Goal: Task Accomplishment & Management: Use online tool/utility

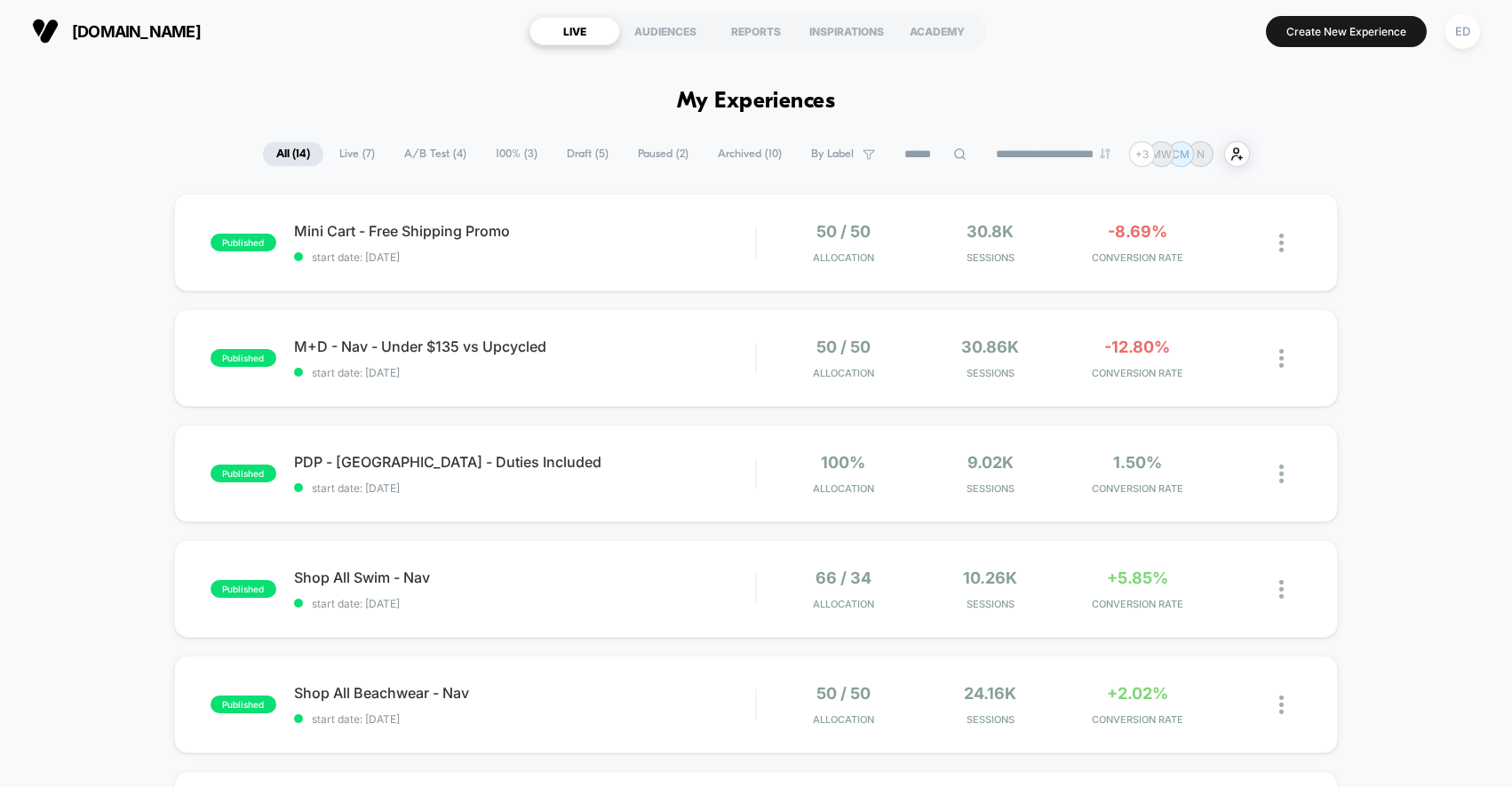
click at [588, 152] on span "Draft ( 5 )" at bounding box center [588, 154] width 69 height 24
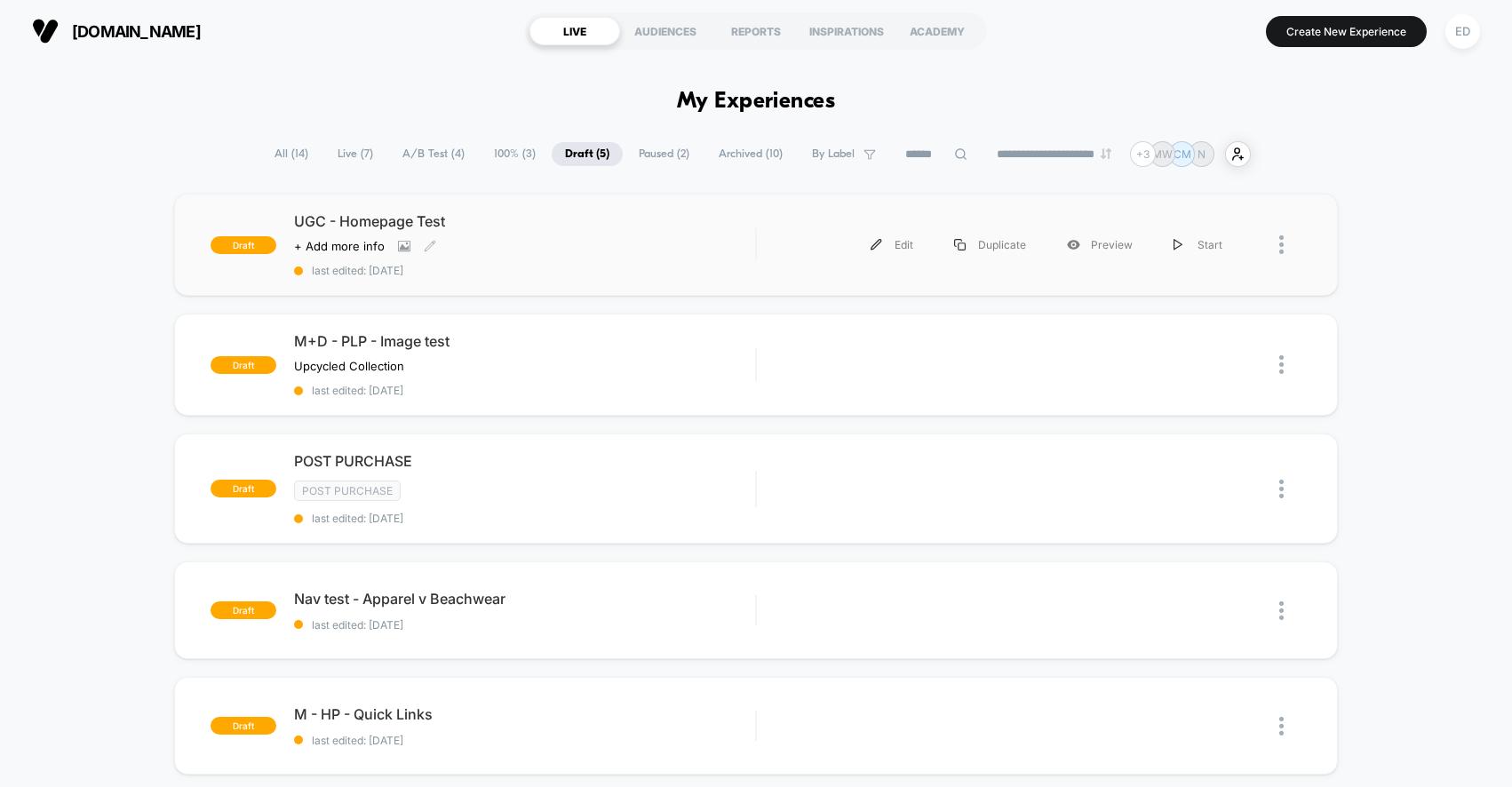
click at [602, 247] on div "Click to view images Click to edit experience details + Add more info" at bounding box center [455, 246] width 323 height 14
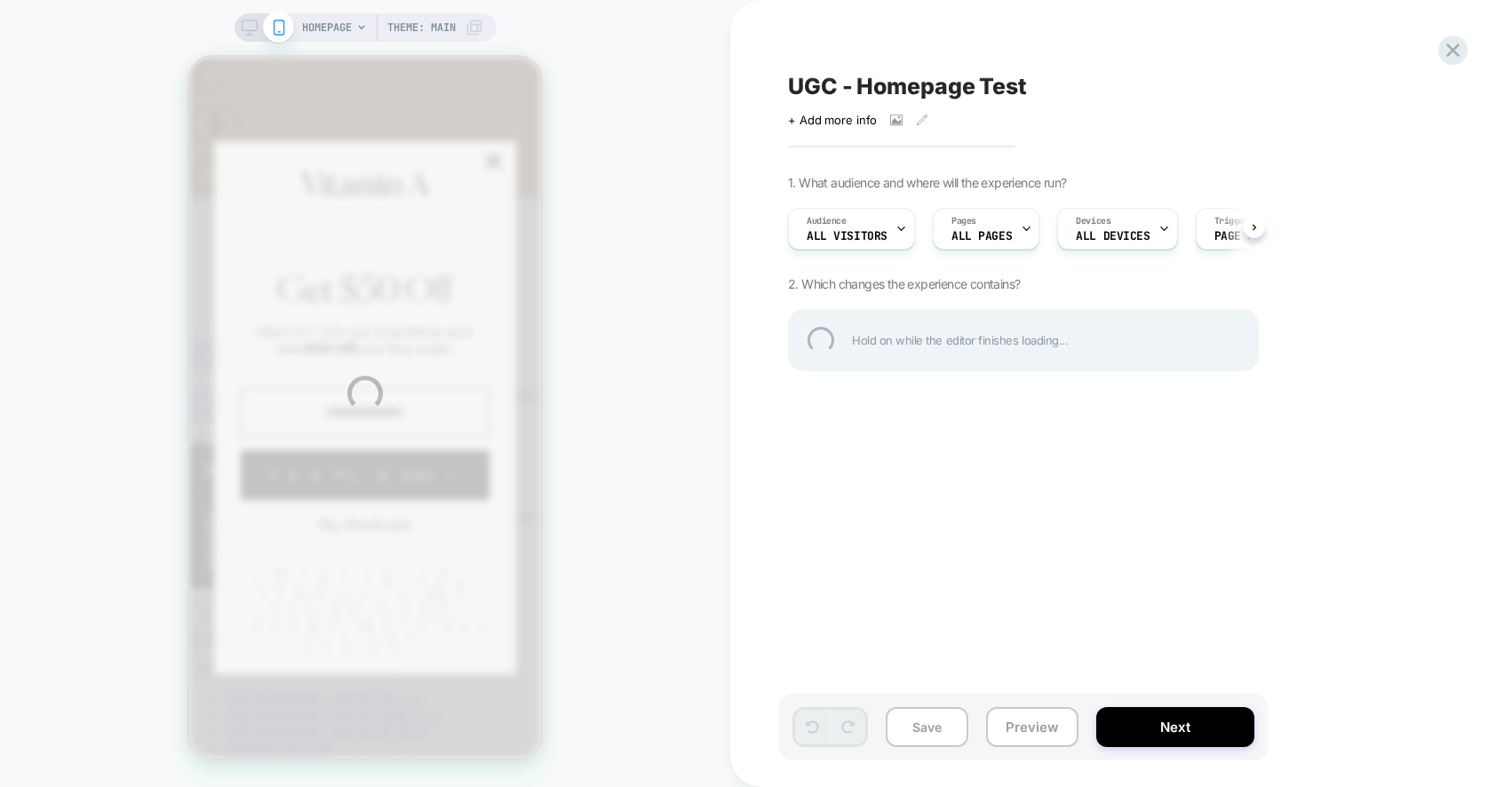
click at [352, 556] on div "HOMEPAGE Theme: MAIN UGC - Homepage Test Click to view images Click to edit exp…" at bounding box center [756, 394] width 1512 height 787
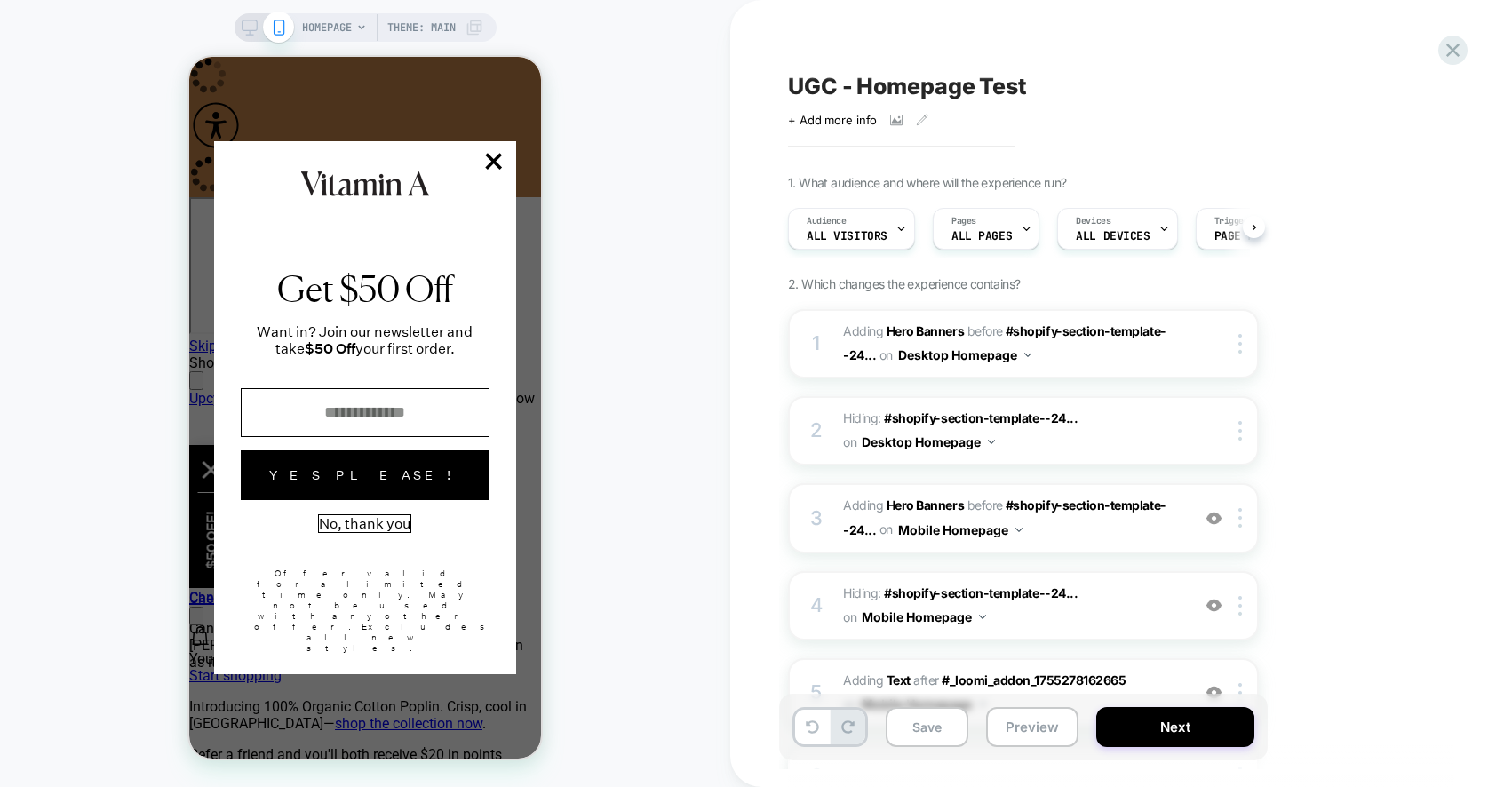
scroll to position [0, 1]
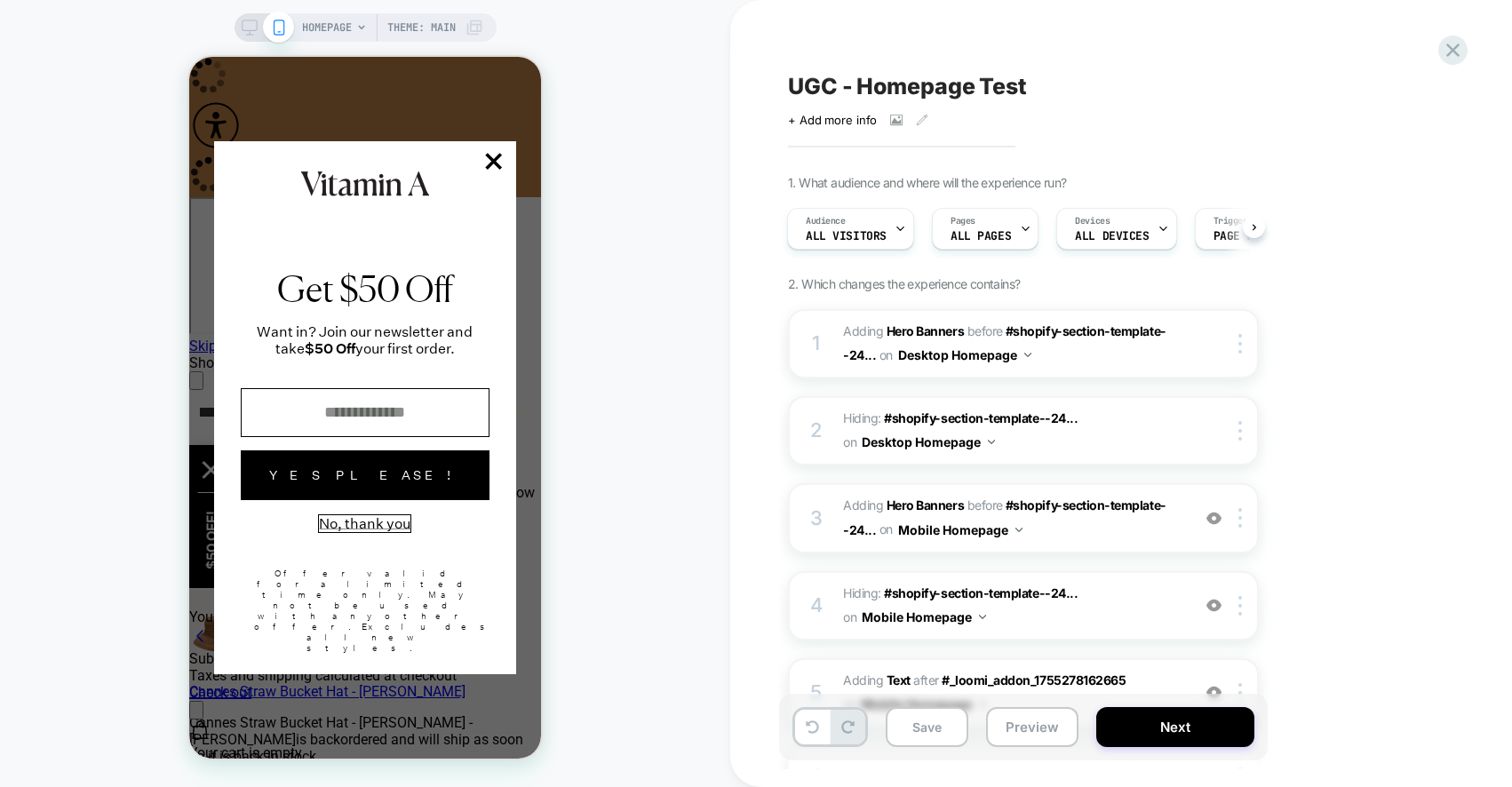
click at [362, 532] on button "No, thank you" at bounding box center [364, 523] width 92 height 17
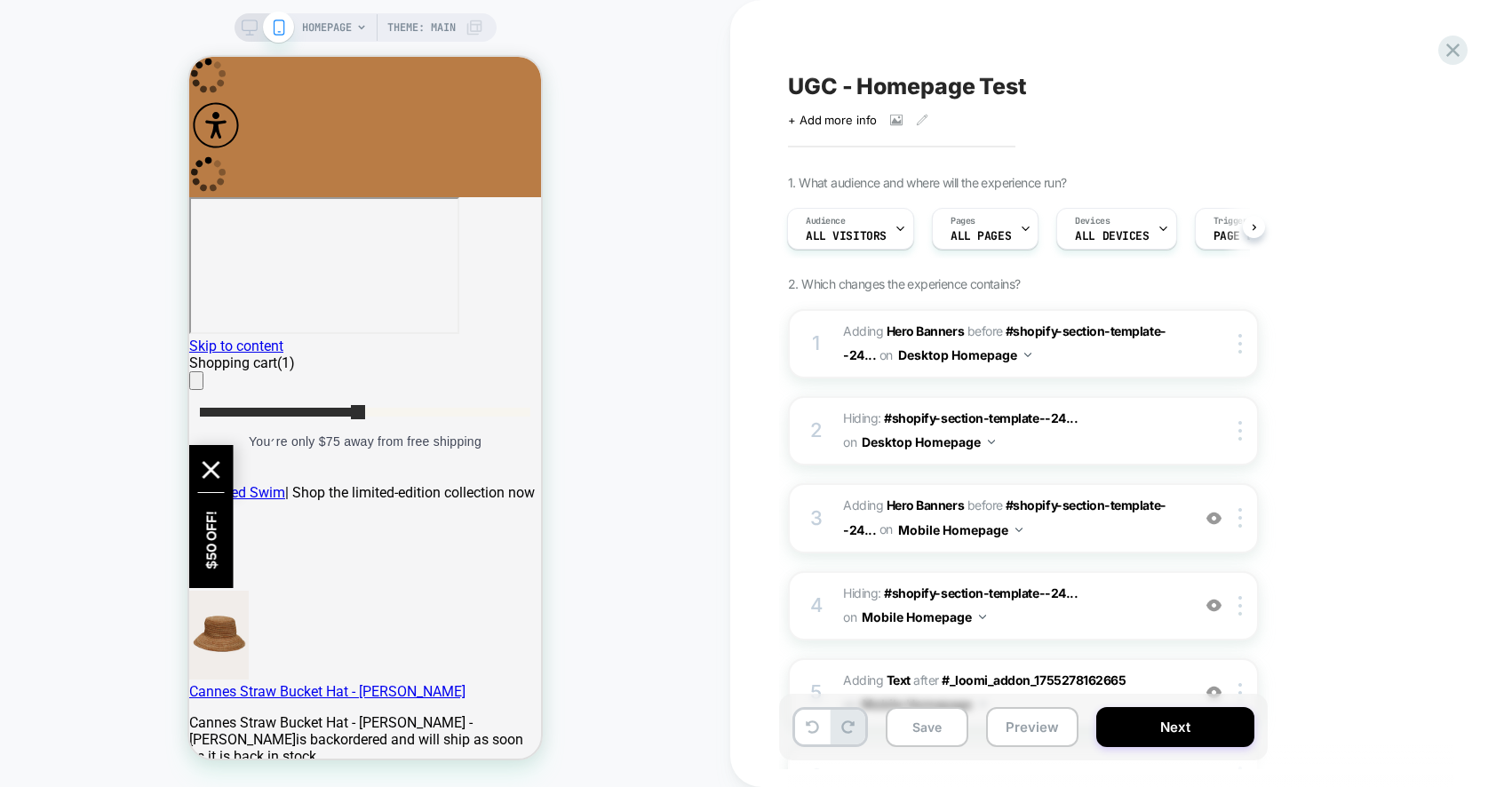
click at [244, 30] on icon at bounding box center [249, 28] width 16 height 16
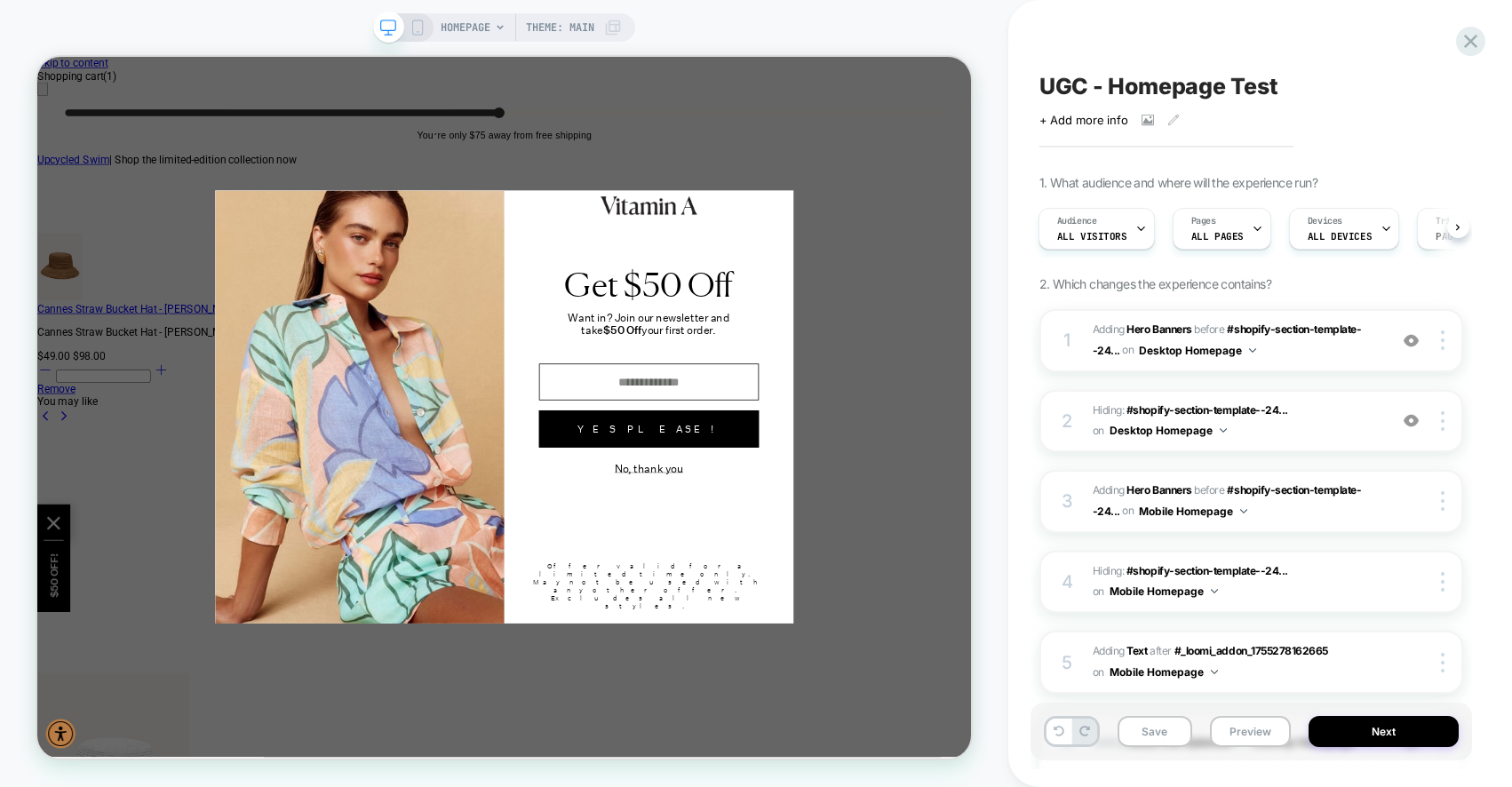
scroll to position [0, 2]
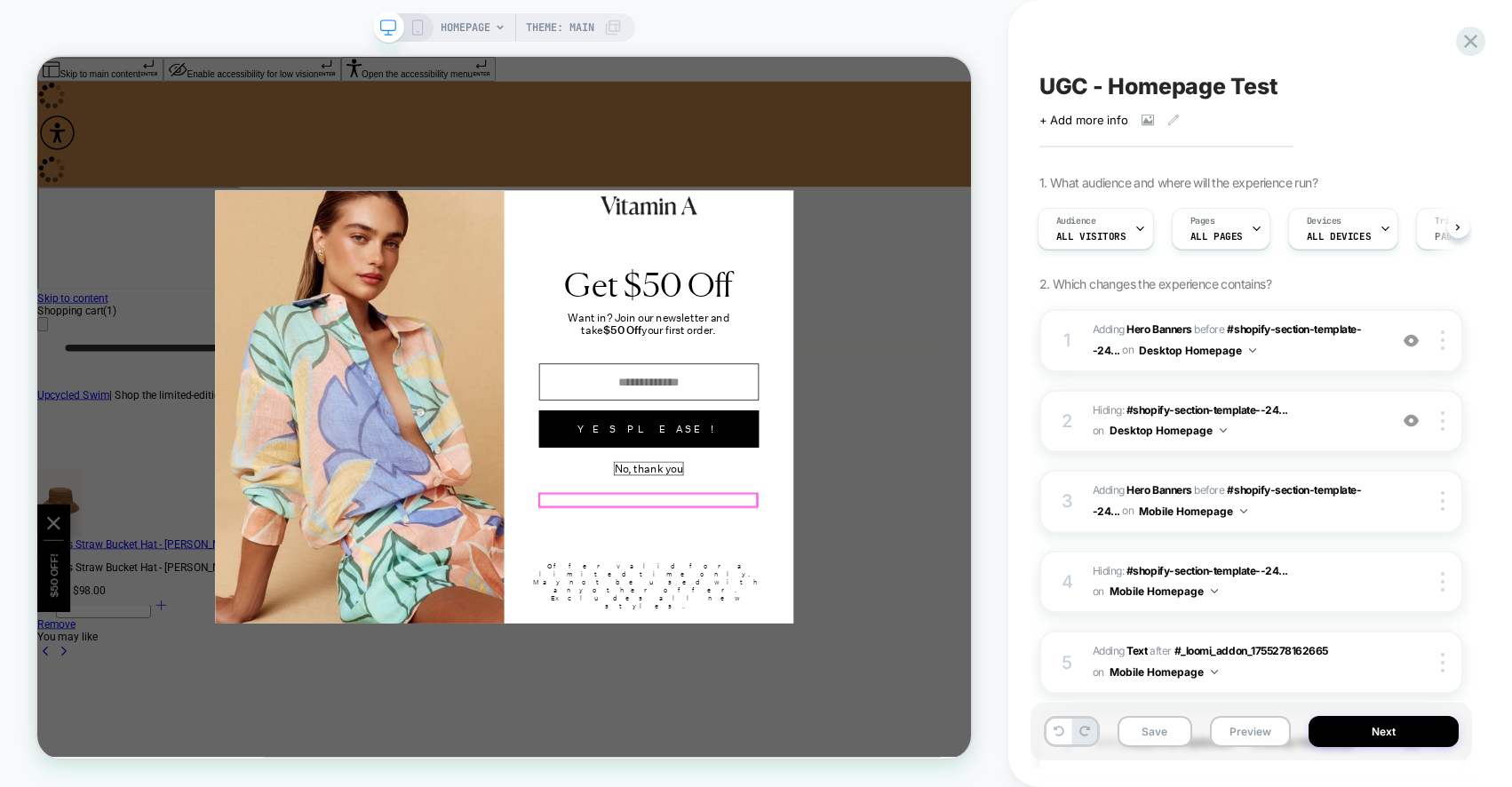
click at [872, 614] on button "No, thank you" at bounding box center [852, 605] width 92 height 17
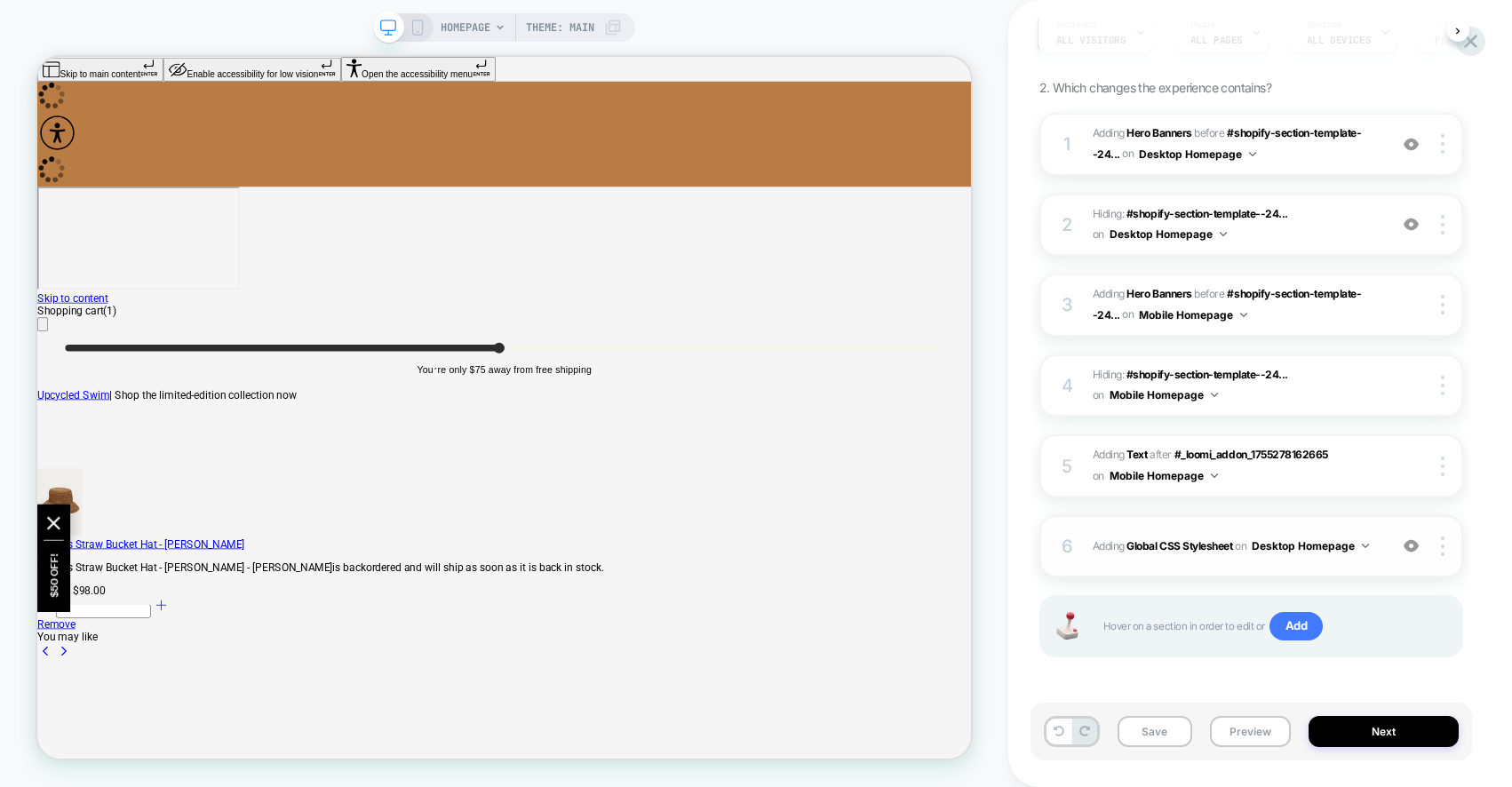
scroll to position [197, 0]
click at [1410, 548] on img at bounding box center [1410, 545] width 15 height 15
click at [1147, 734] on button "Save" at bounding box center [1155, 731] width 75 height 31
click at [417, 30] on icon at bounding box center [418, 28] width 16 height 16
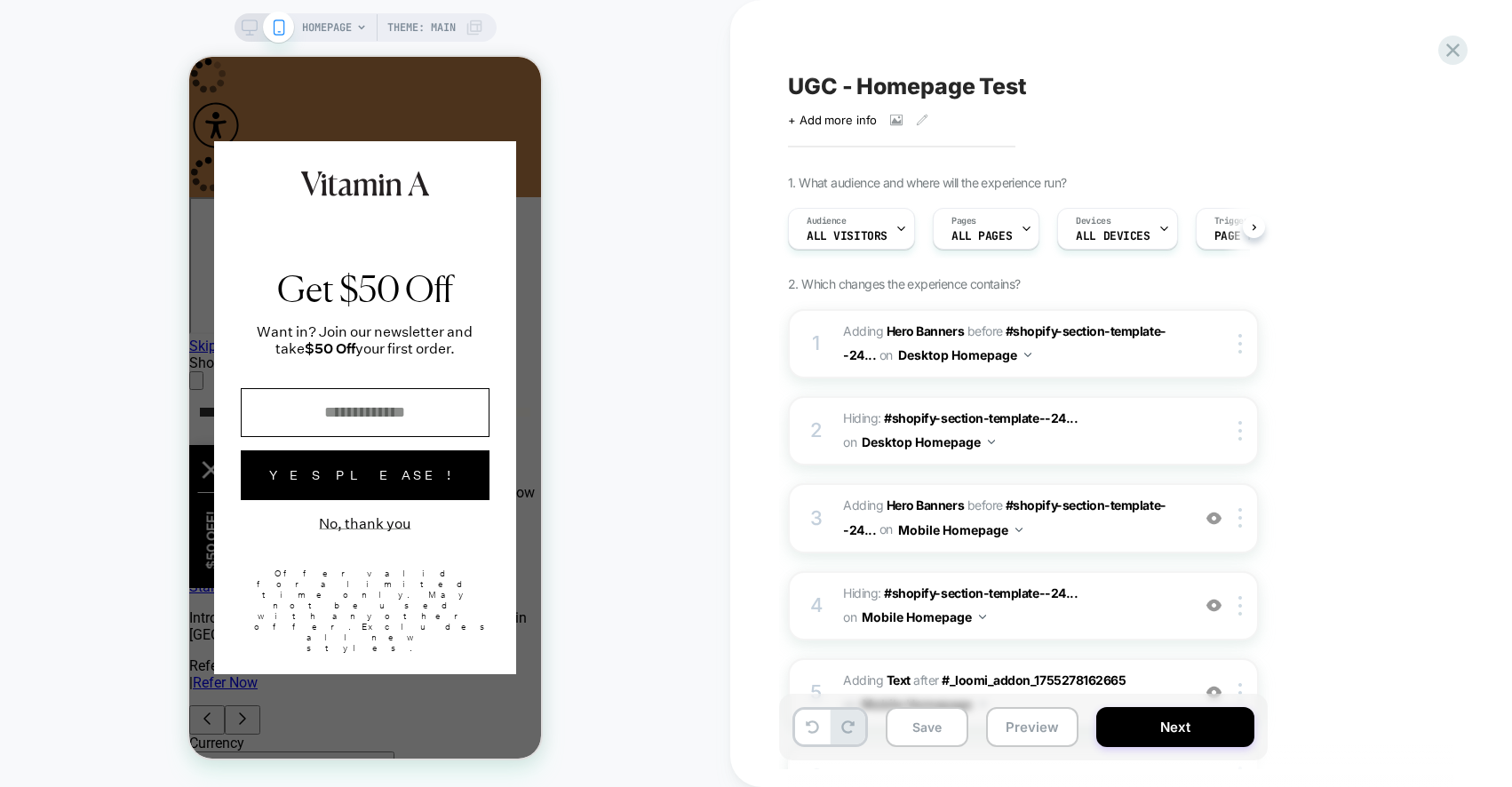
scroll to position [0, 1]
click at [361, 532] on button "No, thank you" at bounding box center [364, 523] width 92 height 17
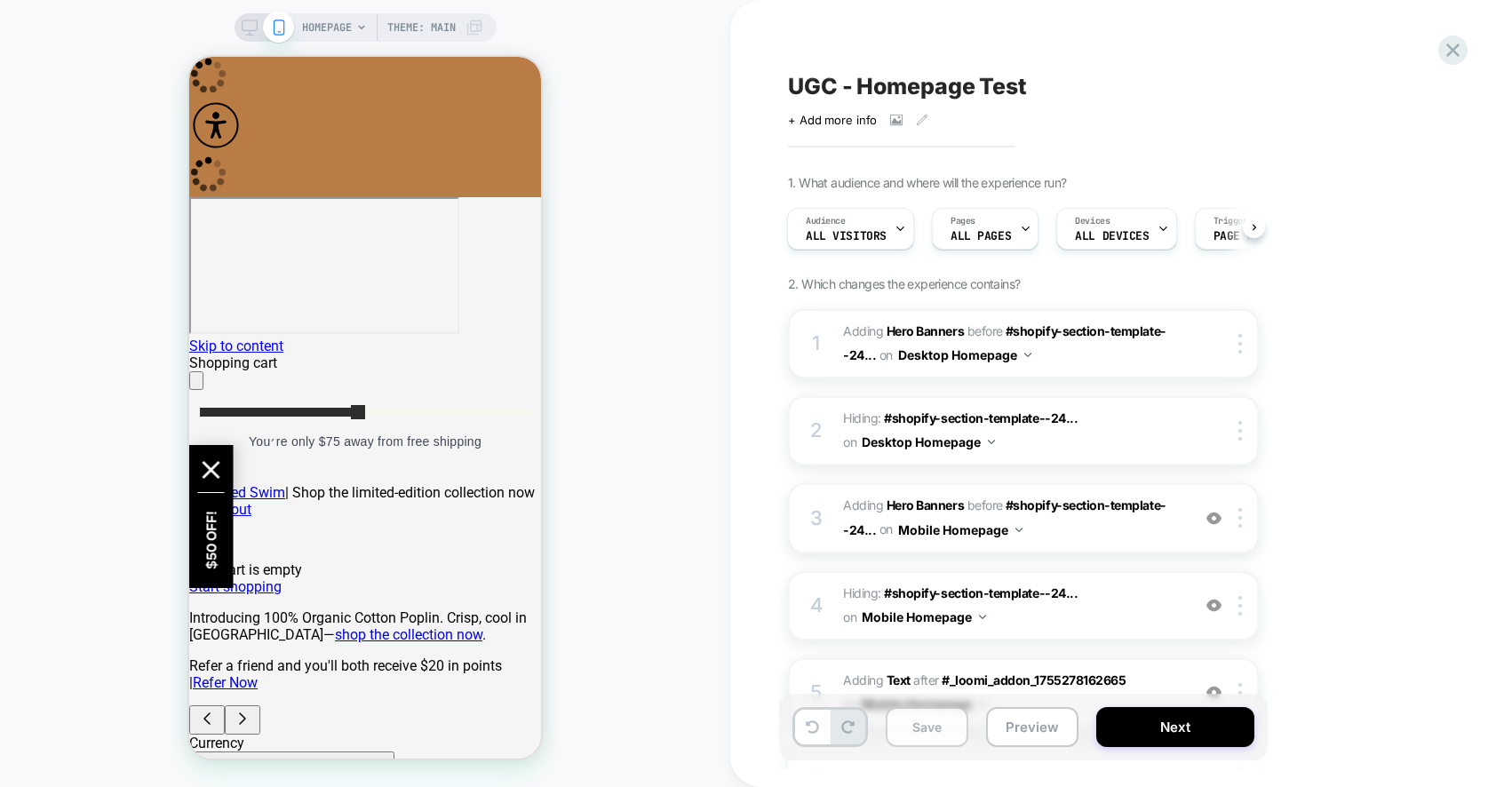
click at [946, 744] on button "Save" at bounding box center [927, 726] width 83 height 40
click at [1115, 728] on button "Next" at bounding box center [1175, 726] width 159 height 40
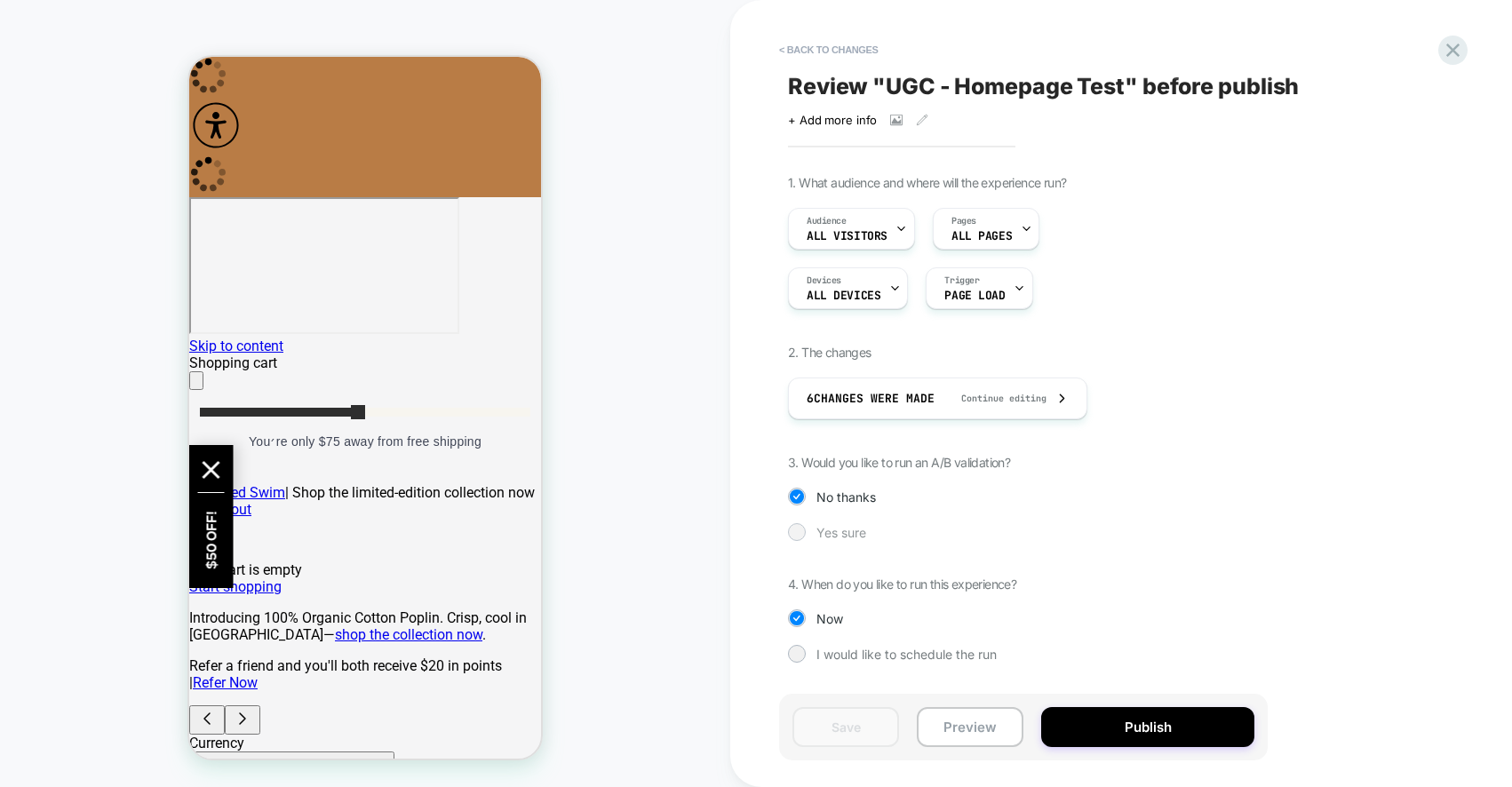
click at [838, 527] on span "Yes sure" at bounding box center [841, 532] width 50 height 15
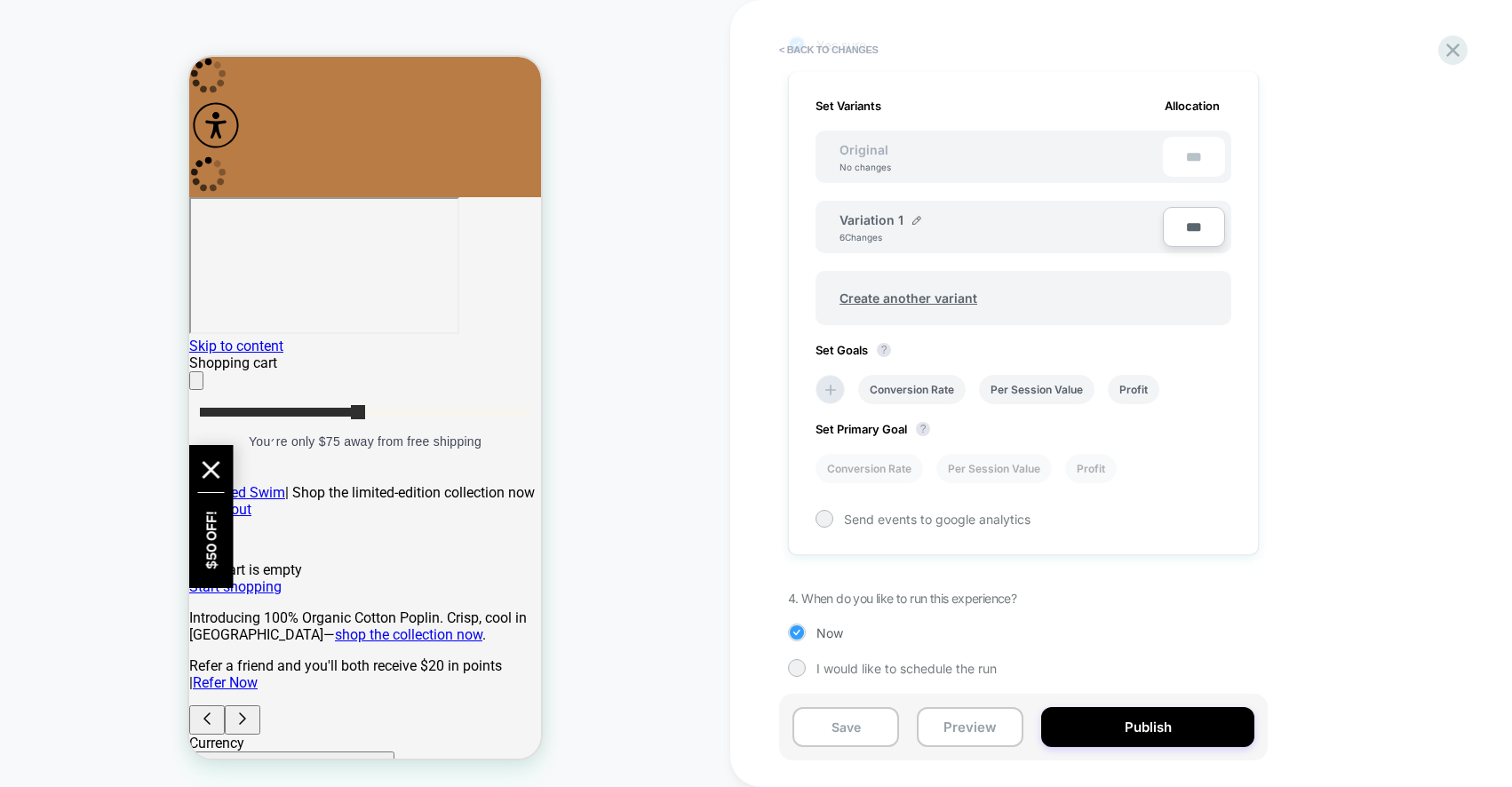
scroll to position [493, 0]
click at [827, 389] on icon at bounding box center [831, 385] width 18 height 18
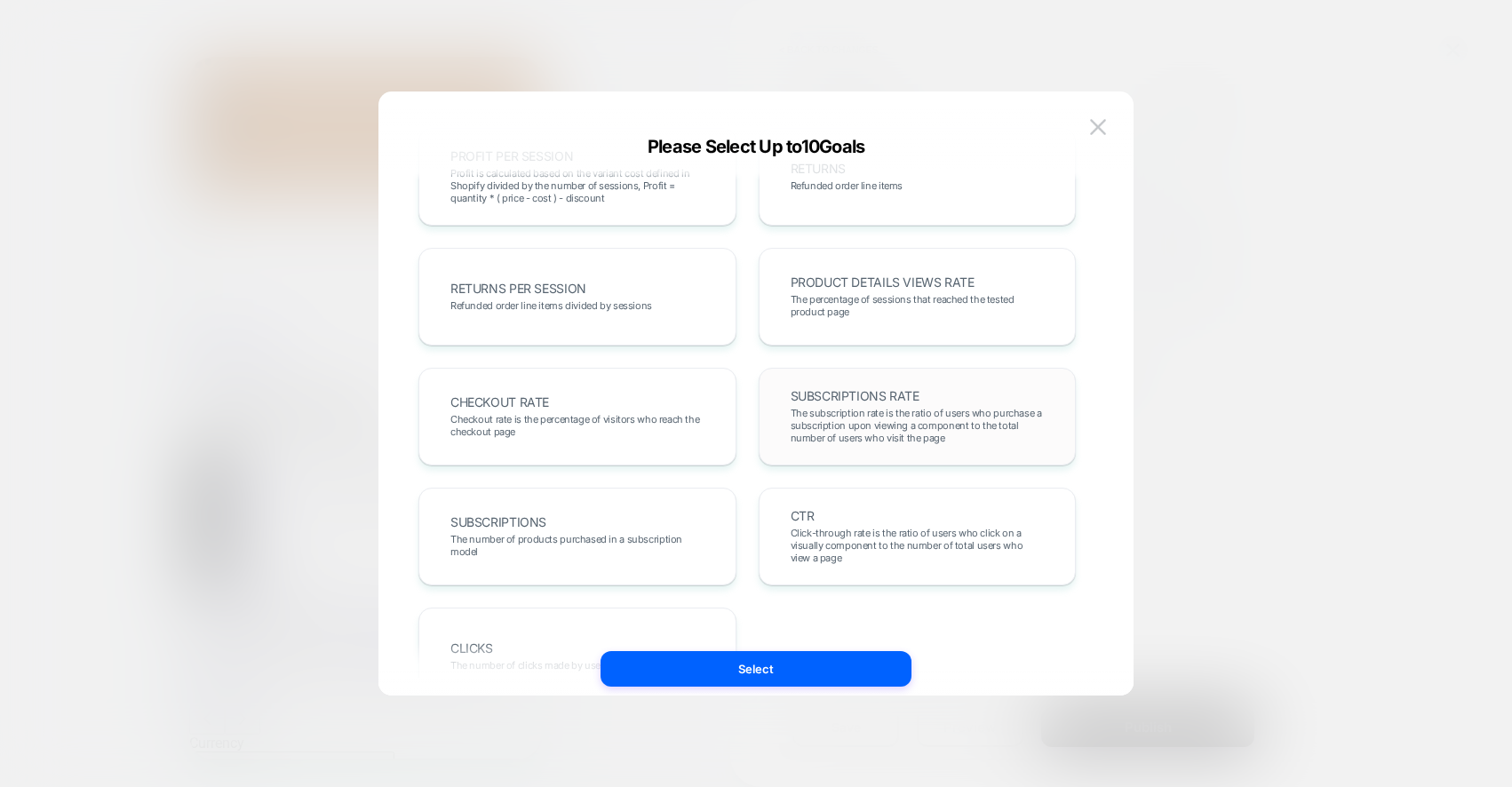
scroll to position [555, 0]
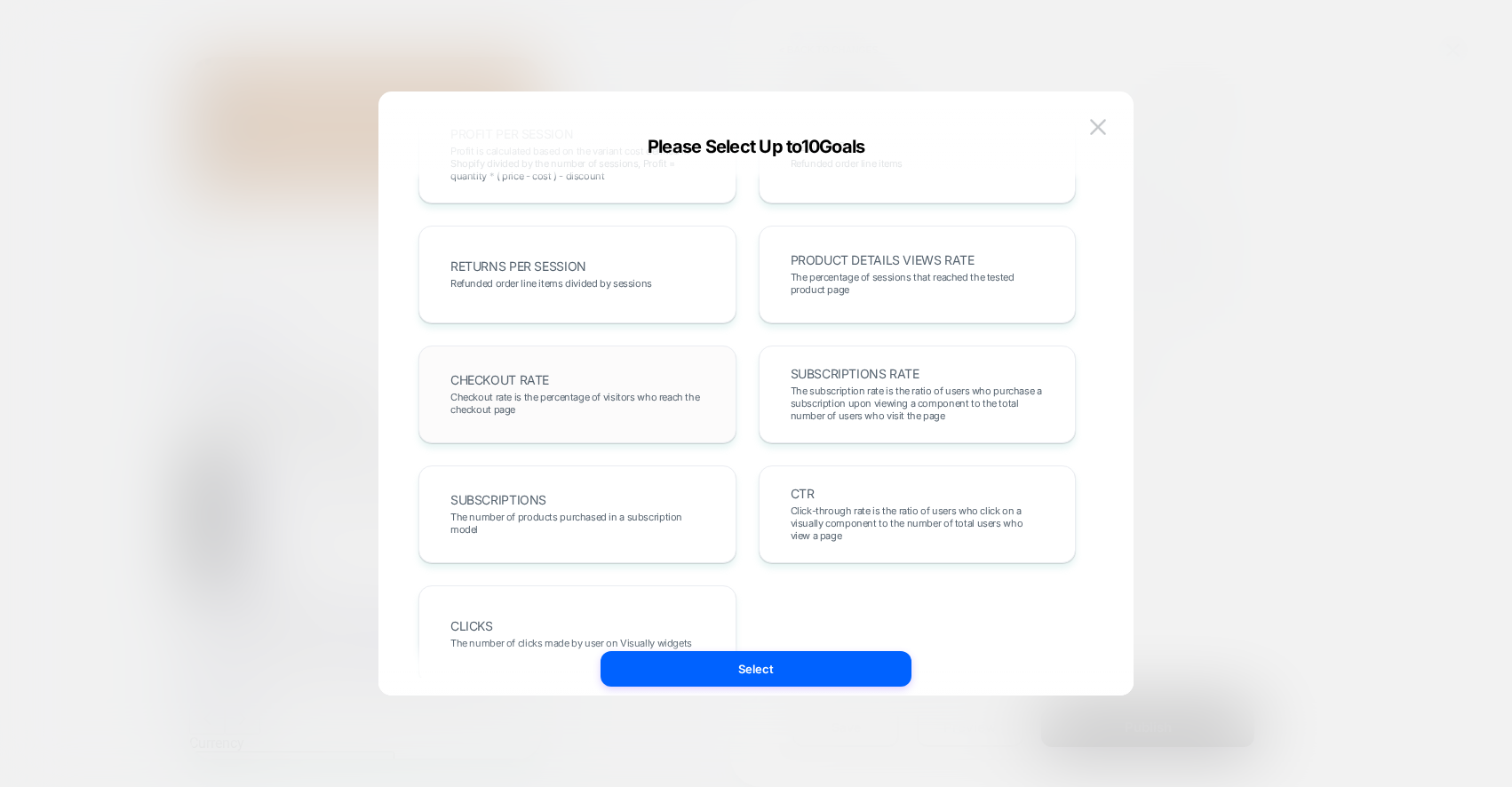
click at [594, 396] on span "Checkout rate is the percentage of visitors who reach the checkout page" at bounding box center [577, 403] width 254 height 25
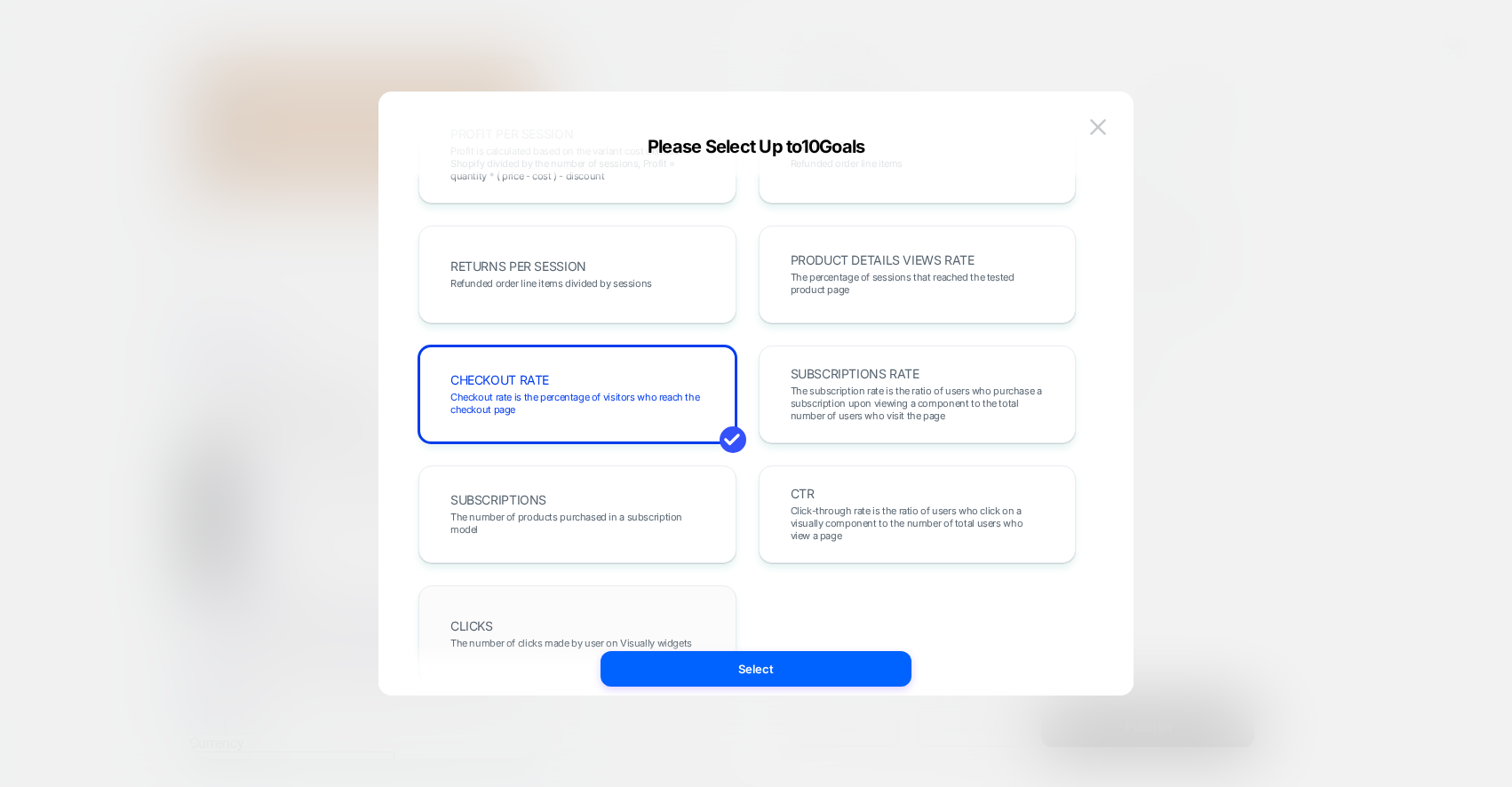
click at [588, 621] on div "CLICKS The number of clicks made by user on Visually widgets" at bounding box center [577, 634] width 280 height 61
click at [698, 617] on div "CLICKS The number of clicks made by user on Visually widgets" at bounding box center [577, 634] width 280 height 61
click at [877, 524] on span "Click-through rate is the ratio of users who click on a visually component to t…" at bounding box center [917, 523] width 254 height 37
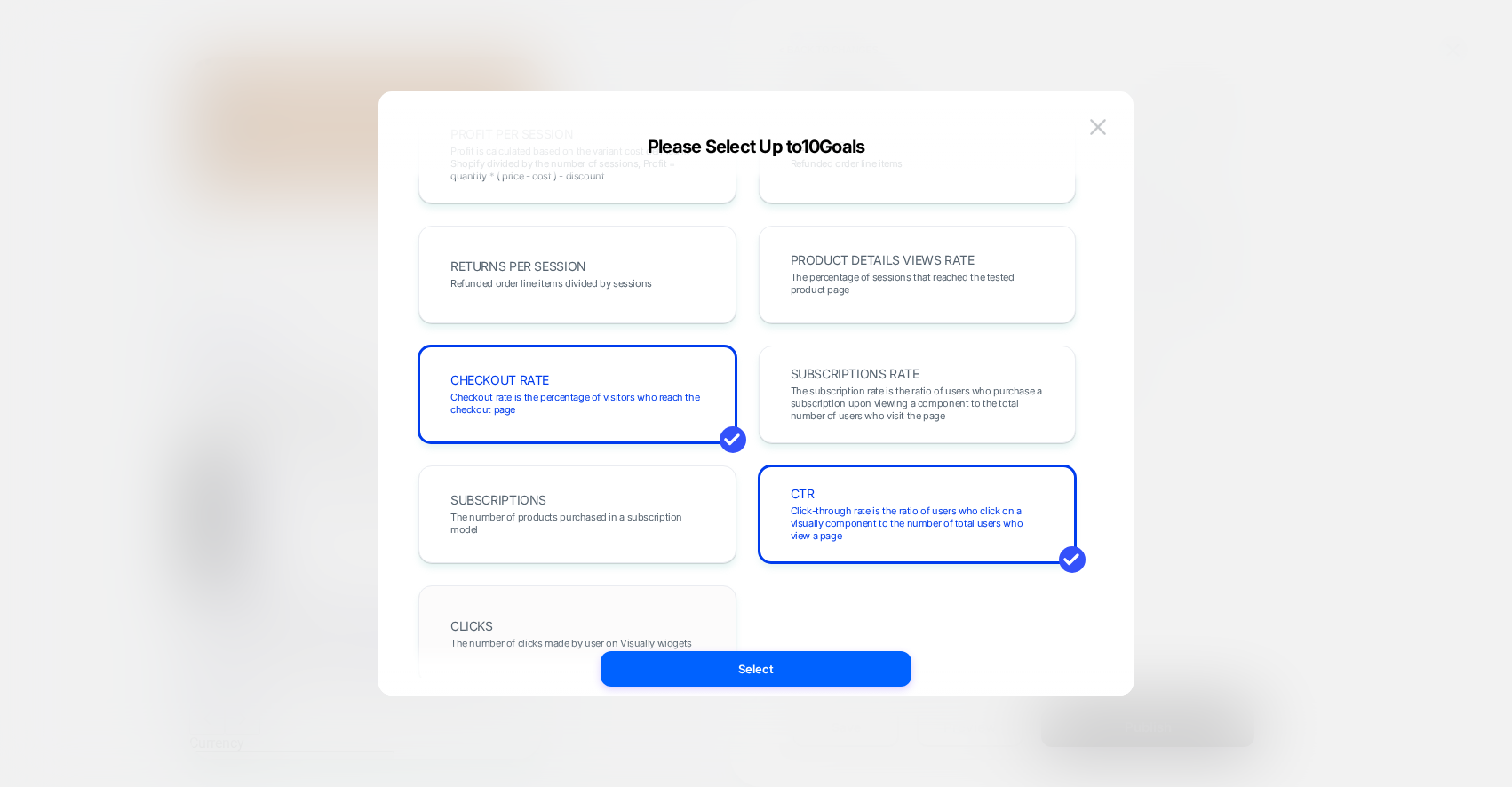
click at [621, 624] on div "CLICKS The number of clicks made by user on Visually widgets" at bounding box center [577, 634] width 280 height 61
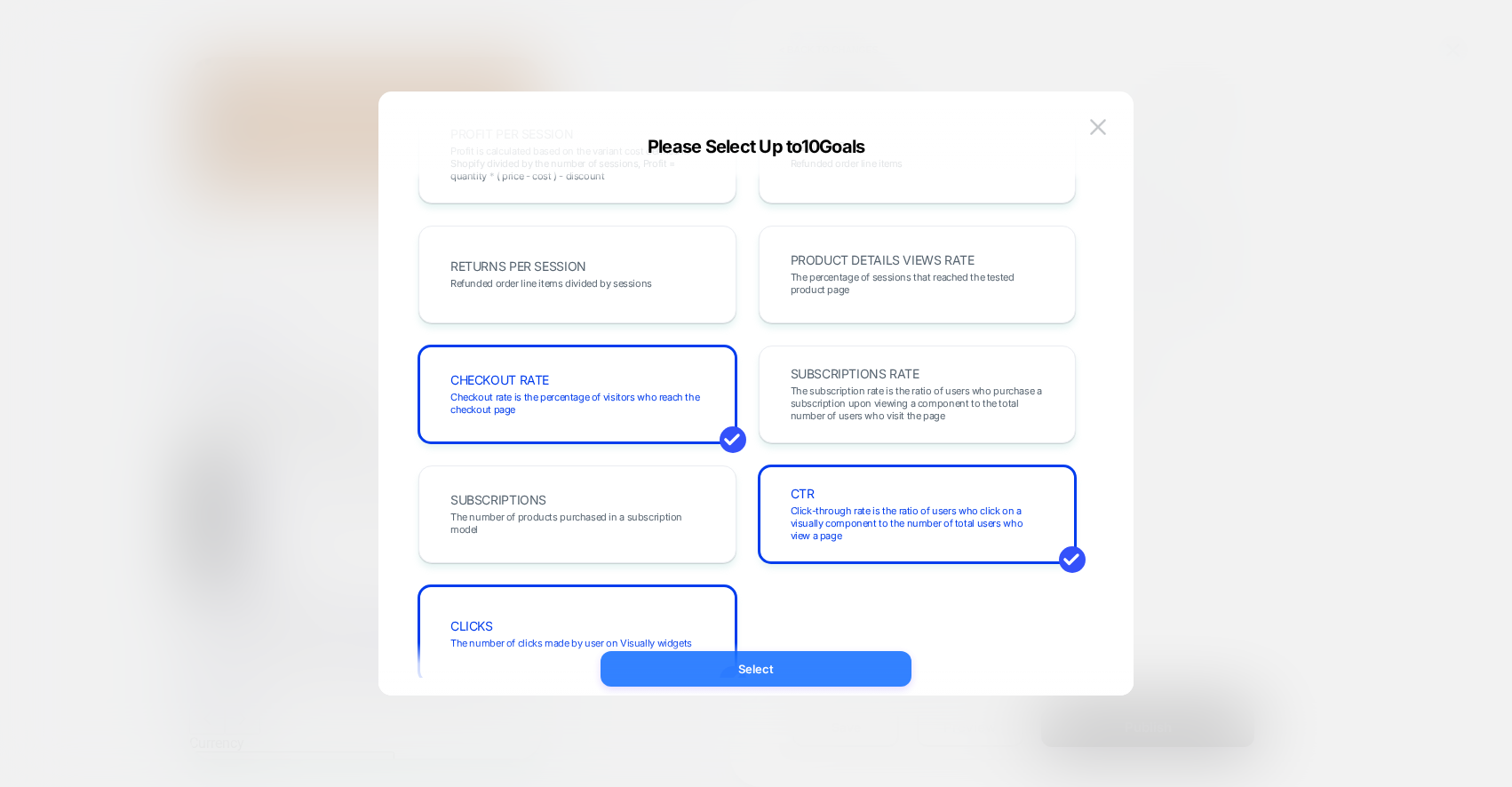
click at [774, 661] on button "Select" at bounding box center [755, 669] width 311 height 36
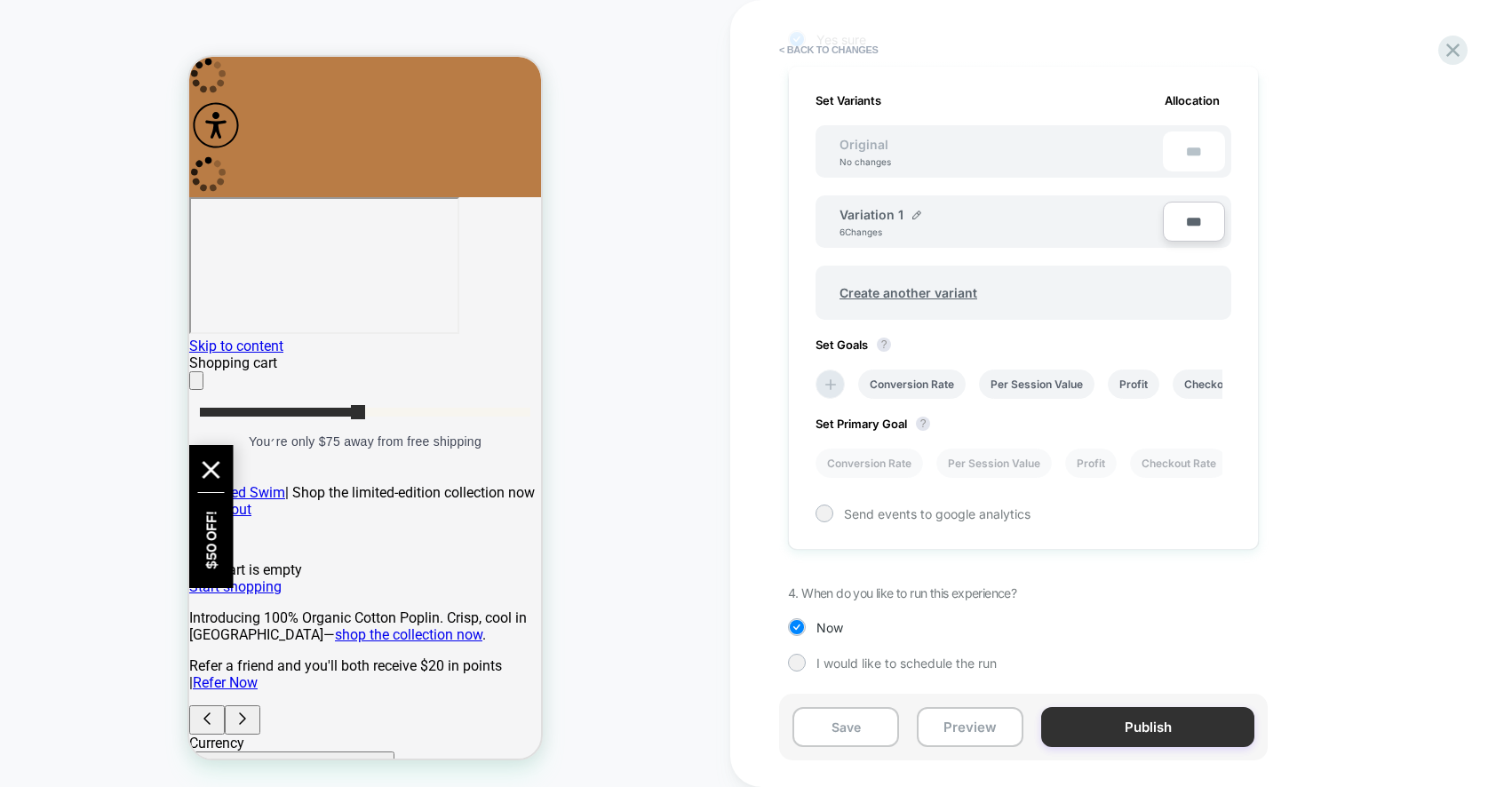
click at [1221, 722] on button "Publish" at bounding box center [1147, 726] width 213 height 40
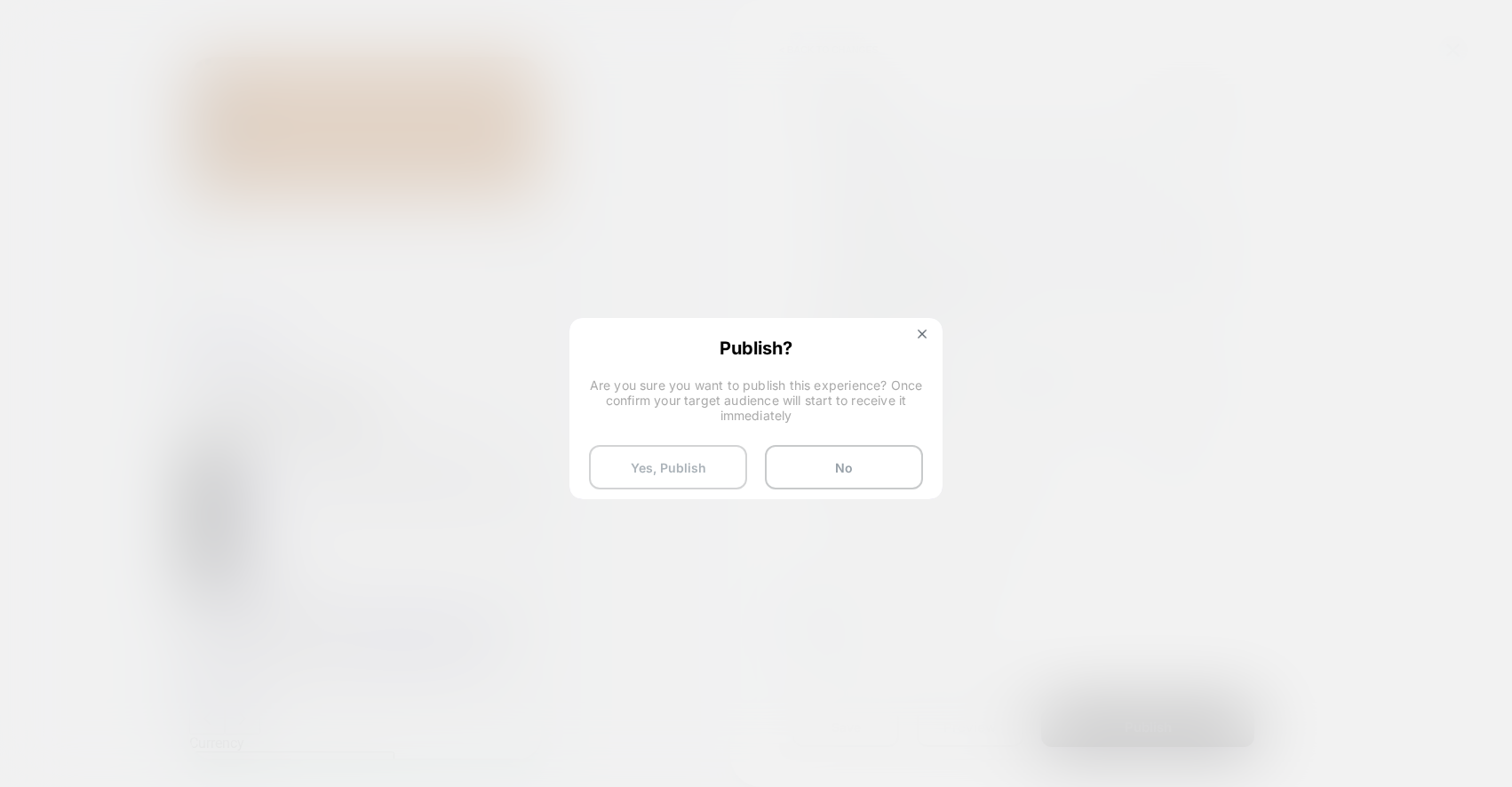
click at [699, 468] on button "Yes, Publish" at bounding box center [668, 467] width 159 height 45
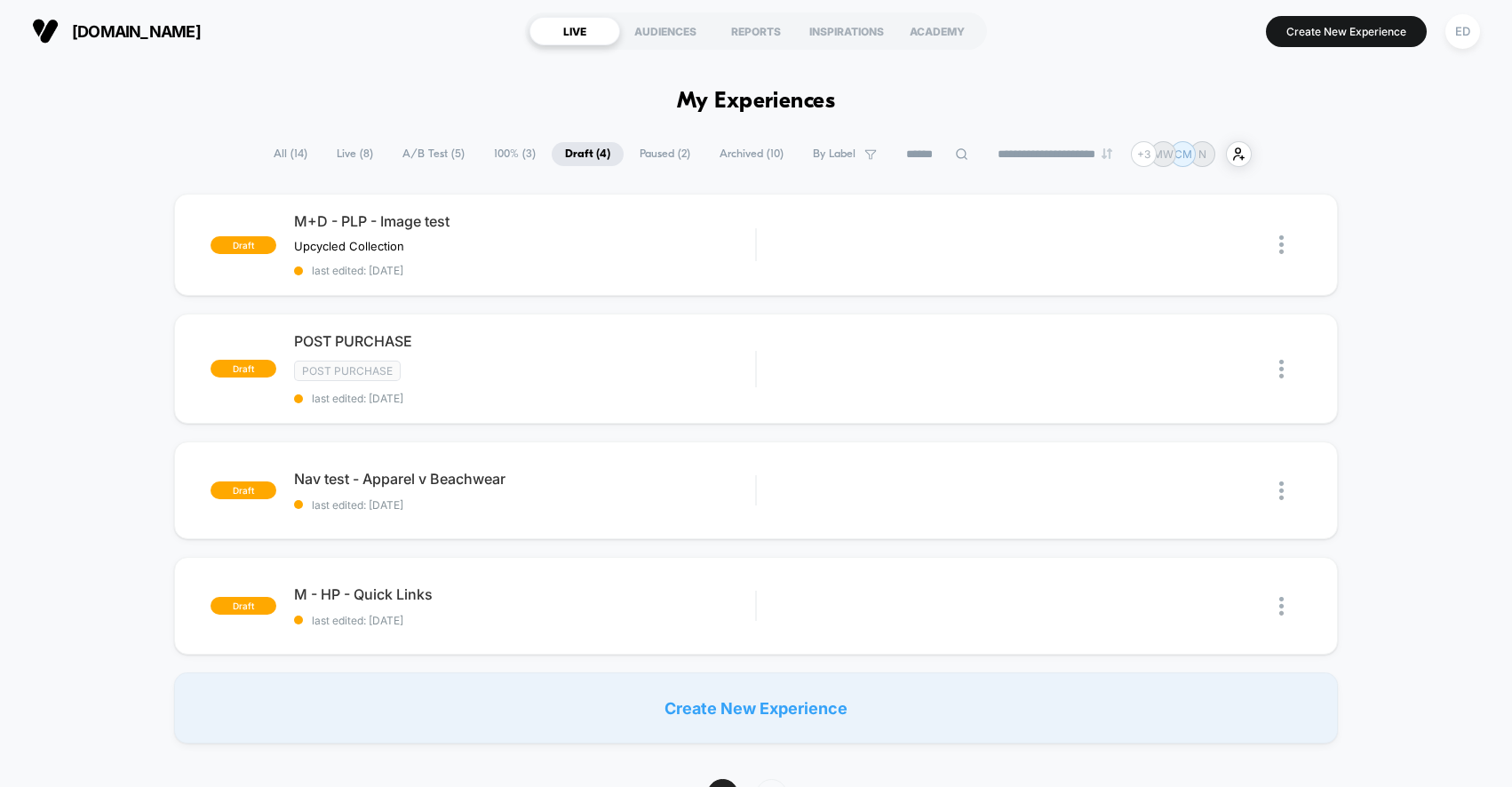
click at [341, 156] on span "Live ( 8 )" at bounding box center [354, 154] width 63 height 24
